Goal: Transaction & Acquisition: Book appointment/travel/reservation

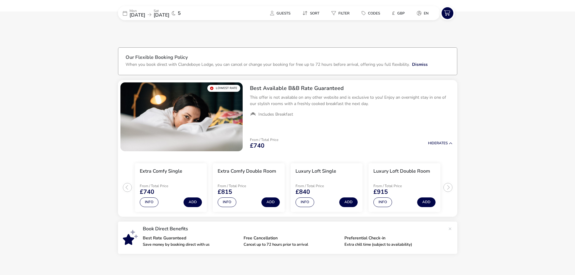
click at [55, 101] on naf-accommodations-shell "Mon 08 Sep 2025 Sat 13 Sep 2025 5 Guests Sort Filter Codes £ GBP en Our Flexibl…" at bounding box center [287, 168] width 575 height 251
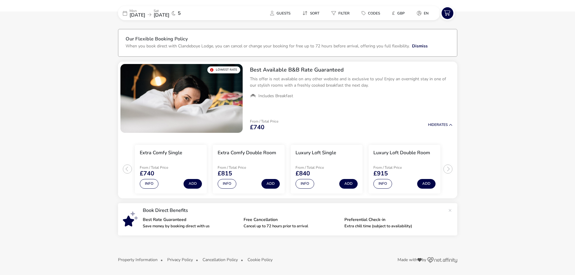
scroll to position [18, 0]
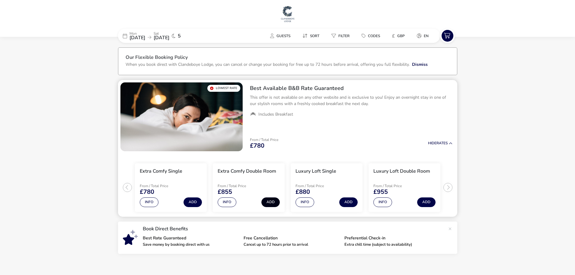
click at [272, 203] on button "Add" at bounding box center [270, 202] width 18 height 10
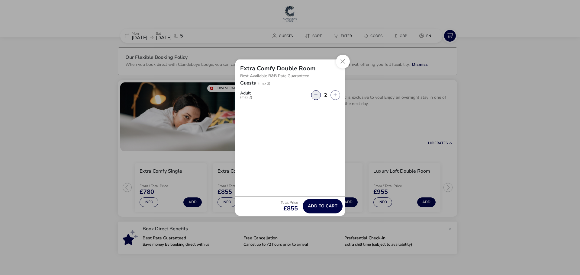
click at [318, 97] on button "button" at bounding box center [316, 95] width 10 height 10
click at [335, 95] on button "button" at bounding box center [335, 95] width 10 height 10
type input "2"
click at [328, 206] on span "Add to cart" at bounding box center [323, 206] width 30 height 5
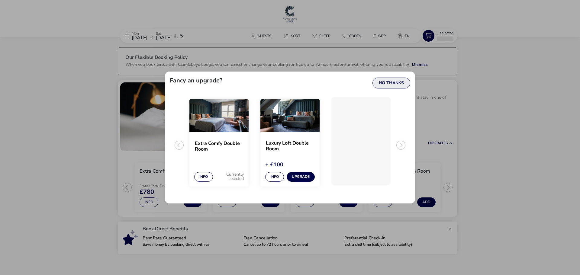
click at [401, 82] on button "No Thanks" at bounding box center [391, 83] width 38 height 11
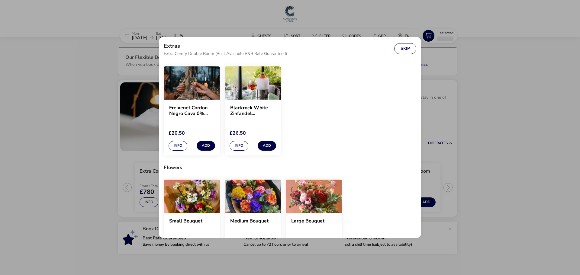
scroll to position [332, 0]
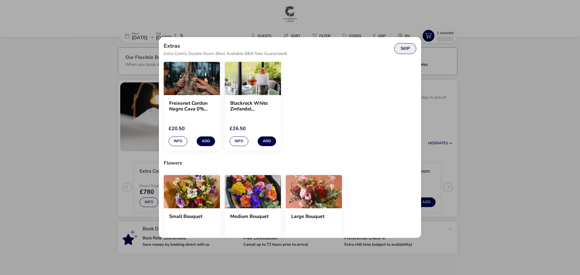
click at [408, 47] on button "Skip" at bounding box center [405, 48] width 22 height 11
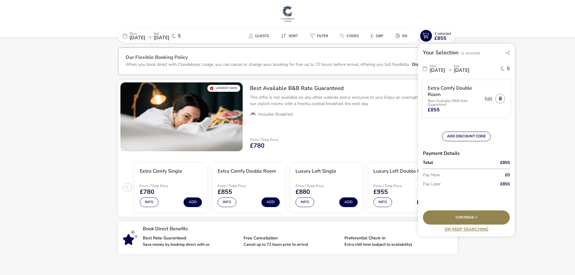
click at [487, 96] on button "Edit" at bounding box center [489, 98] width 8 height 5
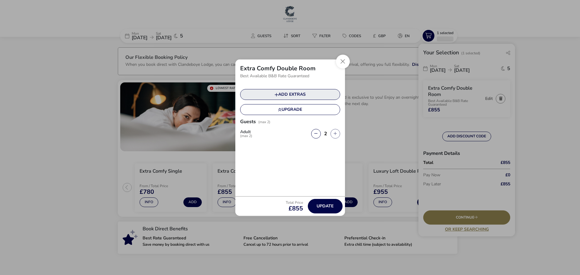
click at [274, 93] on icon at bounding box center [276, 95] width 4 height 4
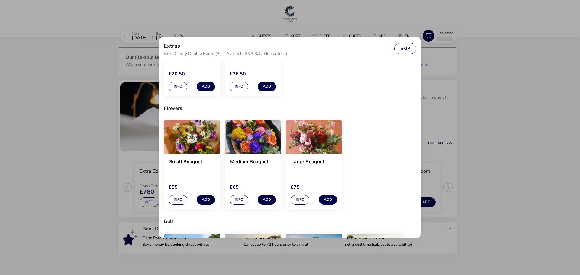
scroll to position [392, 0]
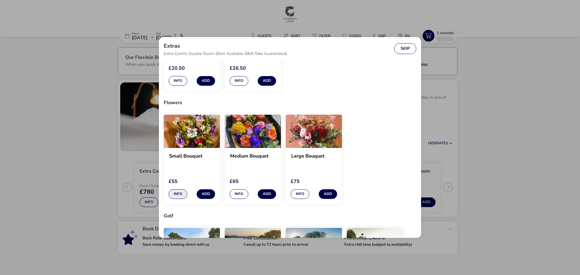
click at [176, 192] on button "Info" at bounding box center [177, 194] width 19 height 10
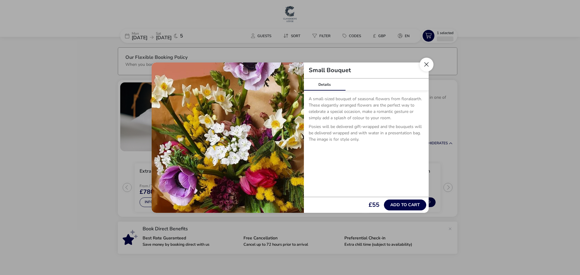
click at [427, 64] on button "Close" at bounding box center [426, 65] width 14 height 14
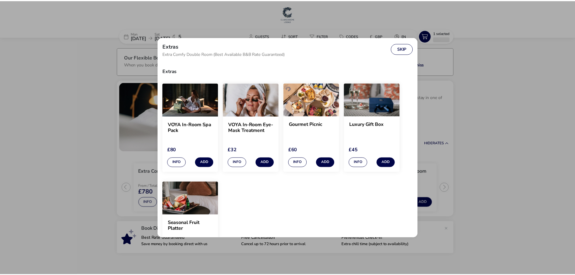
scroll to position [0, 0]
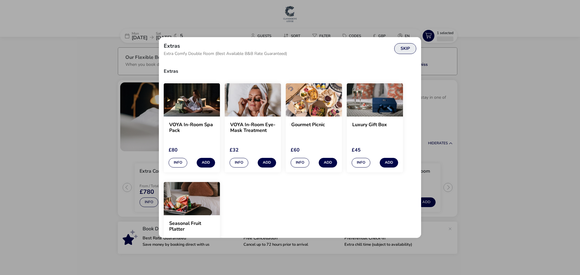
click at [400, 50] on button "Skip" at bounding box center [405, 48] width 22 height 11
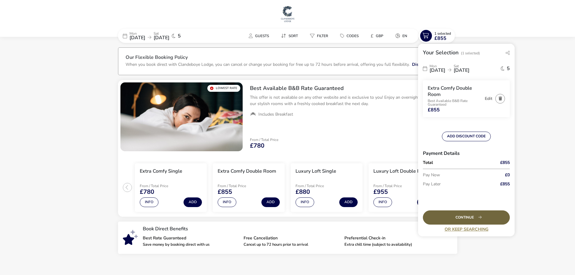
click at [479, 215] on div "Continue" at bounding box center [466, 217] width 87 height 14
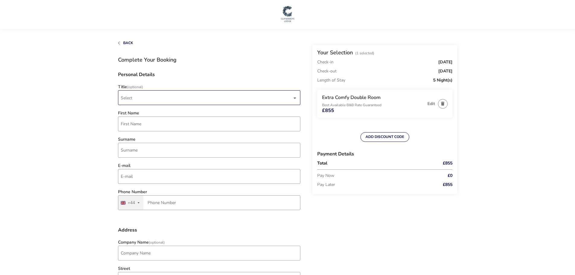
click at [171, 98] on span "Select" at bounding box center [206, 98] width 171 height 14
click at [163, 114] on li "Mr" at bounding box center [209, 112] width 182 height 15
click at [168, 120] on input "First Name" at bounding box center [209, 124] width 182 height 15
type input "[PERSON_NAME]"
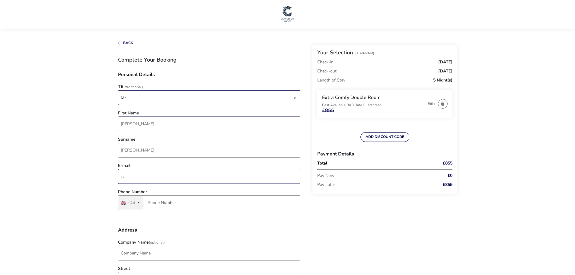
type input "[EMAIL_ADDRESS][DOMAIN_NAME]"
type input "7791 866598"
type input "[STREET_ADDRESS]"
type input "[GEOGRAPHIC_DATA]"
type input "NG15 8FA"
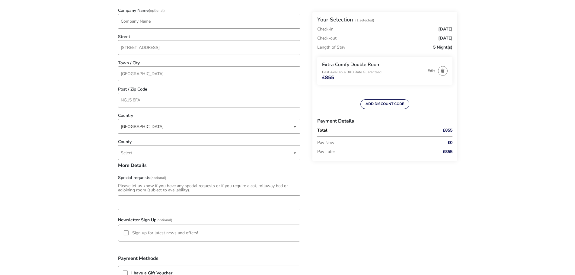
scroll to position [242, 0]
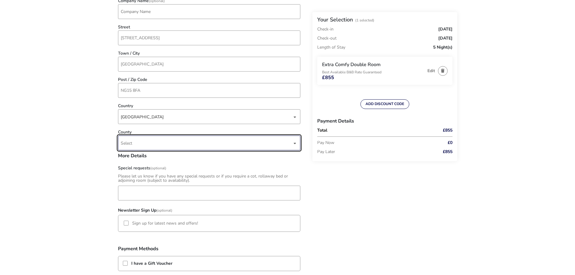
click at [175, 139] on span "Select" at bounding box center [206, 143] width 171 height 14
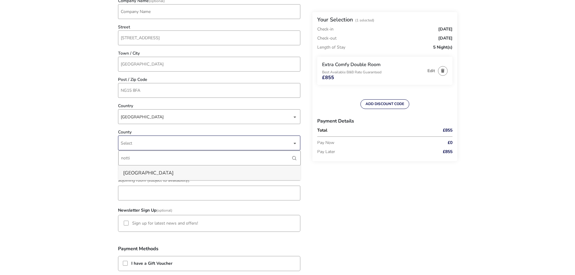
type input "notti"
click at [197, 173] on li "[GEOGRAPHIC_DATA]" at bounding box center [209, 172] width 182 height 15
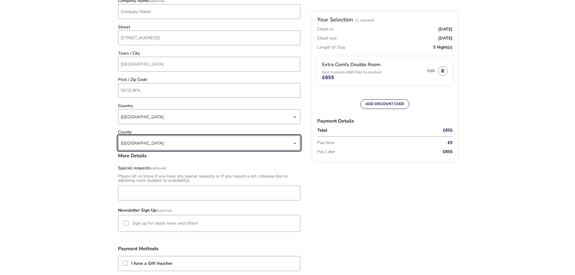
click at [92, 178] on naf-accommodations-shell "Back Your Selection (1 Selected) Check-in [DATE] Check-out [DATE] Length of Sta…" at bounding box center [287, 144] width 575 height 773
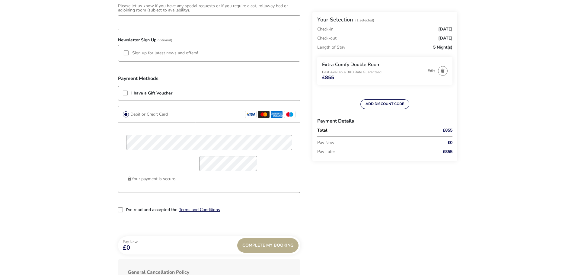
scroll to position [423, 0]
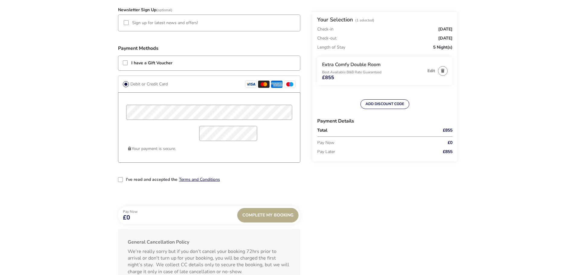
scroll to position [453, 0]
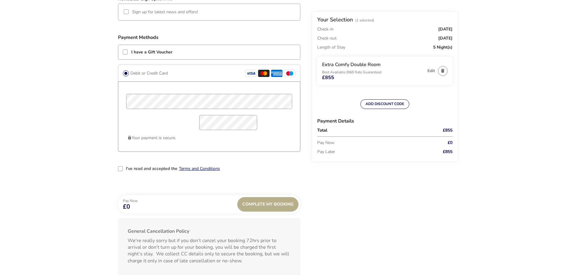
click at [122, 169] on div "2-term_condi" at bounding box center [120, 168] width 5 height 5
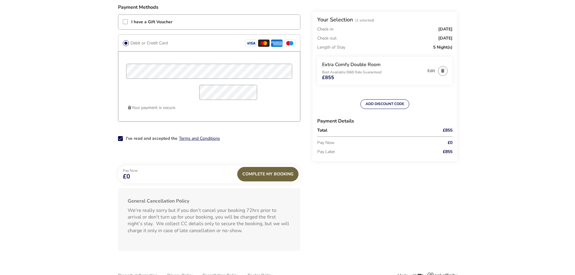
click at [266, 179] on div "Complete My Booking" at bounding box center [267, 174] width 61 height 14
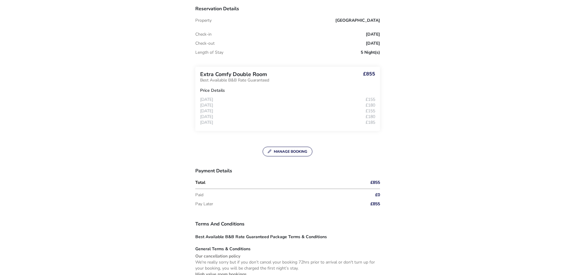
scroll to position [211, 0]
